Goal: Check status: Check status

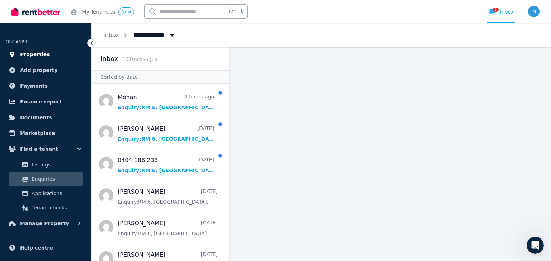
click at [35, 52] on span "Properties" at bounding box center [35, 54] width 30 height 9
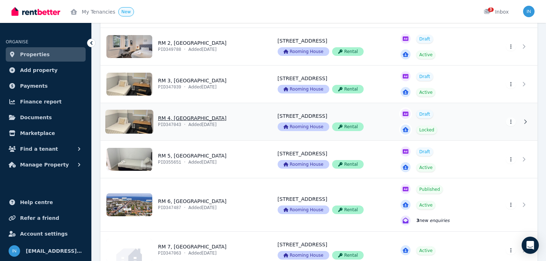
scroll to position [143, 0]
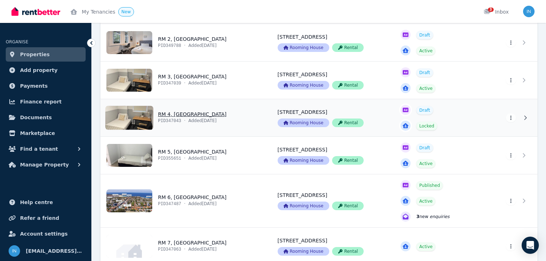
click at [173, 114] on link "View property details" at bounding box center [185, 117] width 168 height 37
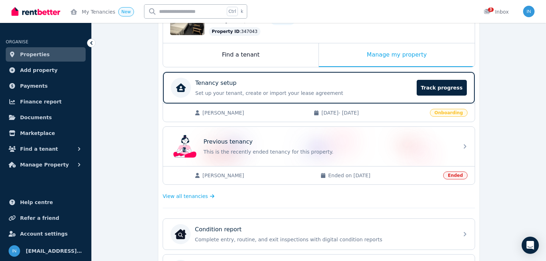
scroll to position [115, 0]
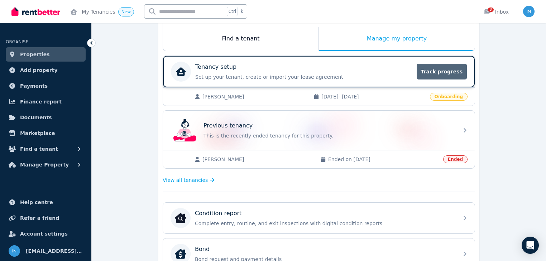
click at [448, 70] on span "Track progress" at bounding box center [442, 72] width 50 height 16
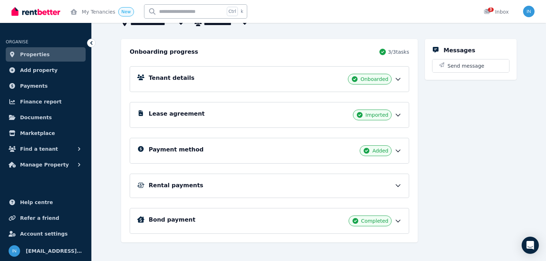
scroll to position [69, 0]
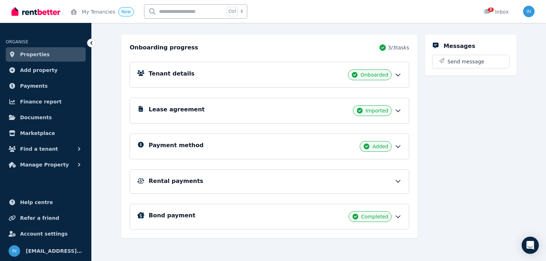
click at [172, 180] on h5 "Rental payments" at bounding box center [176, 181] width 54 height 9
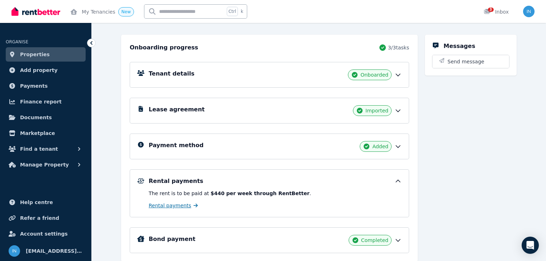
click at [176, 205] on span "Rental payments" at bounding box center [170, 205] width 43 height 7
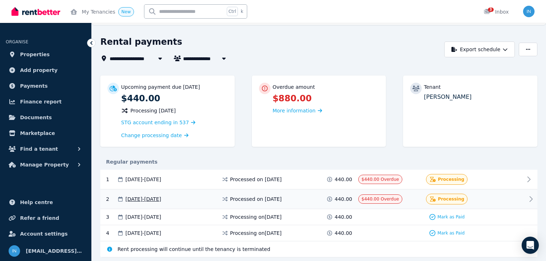
scroll to position [39, 0]
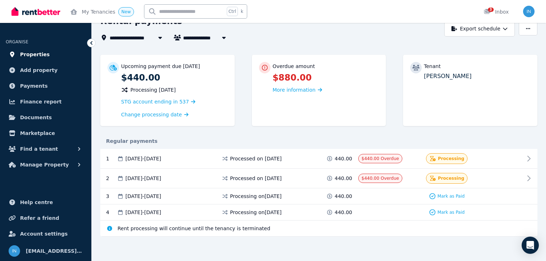
click at [27, 54] on span "Properties" at bounding box center [35, 54] width 30 height 9
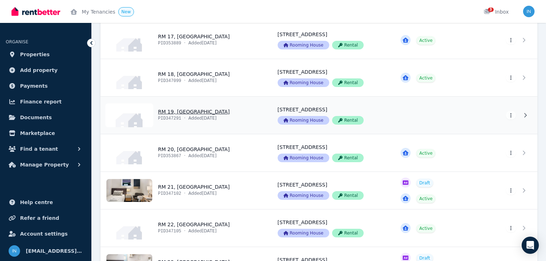
scroll to position [774, 0]
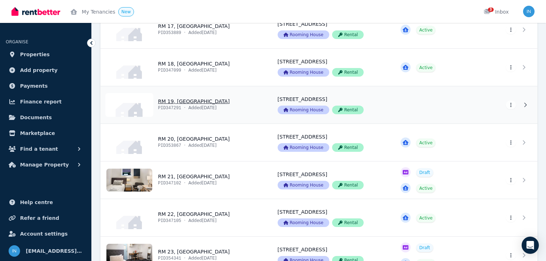
click at [179, 100] on link "View property details" at bounding box center [185, 104] width 168 height 37
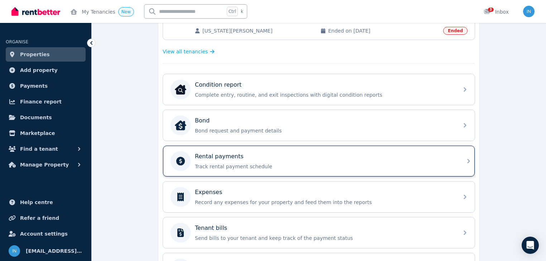
scroll to position [229, 0]
